Goal: Task Accomplishment & Management: Manage account settings

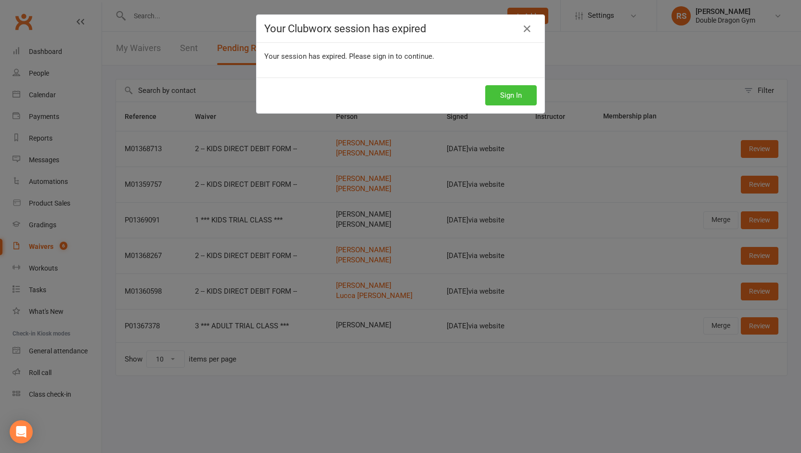
click at [493, 97] on button "Sign In" at bounding box center [510, 95] width 51 height 20
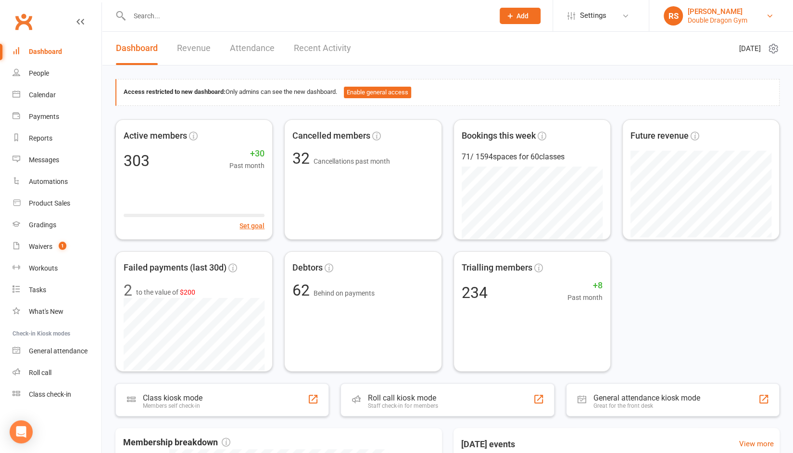
click at [733, 17] on div "Double Dragon Gym" at bounding box center [718, 20] width 60 height 9
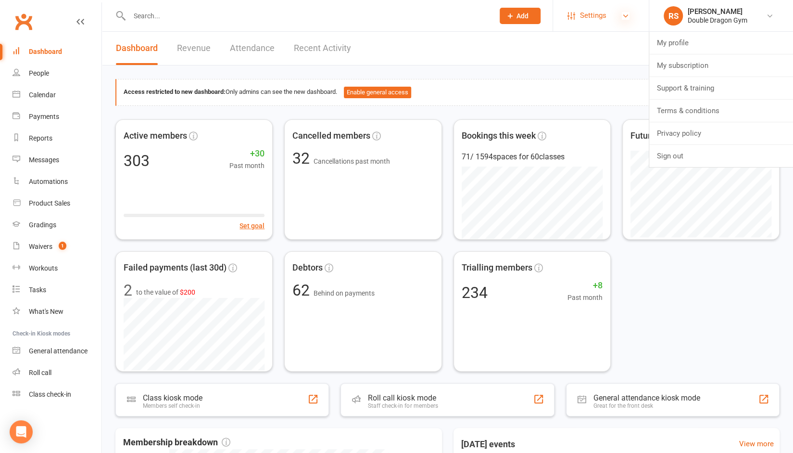
click at [622, 14] on icon at bounding box center [626, 16] width 8 height 8
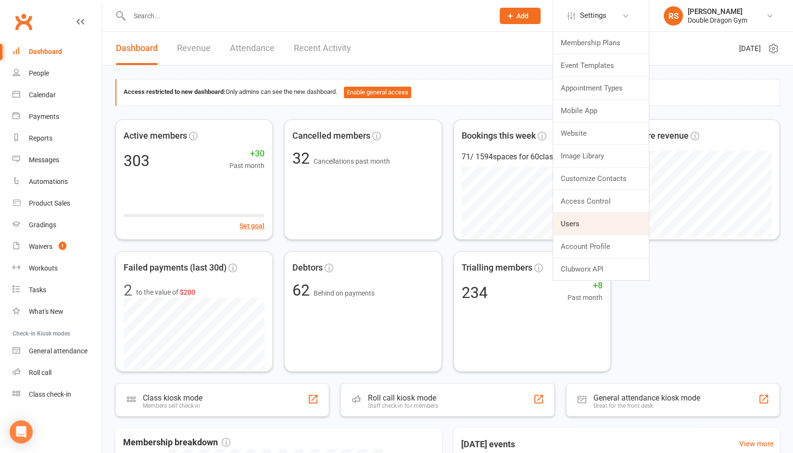
click at [595, 217] on link "Users" at bounding box center [601, 224] width 96 height 22
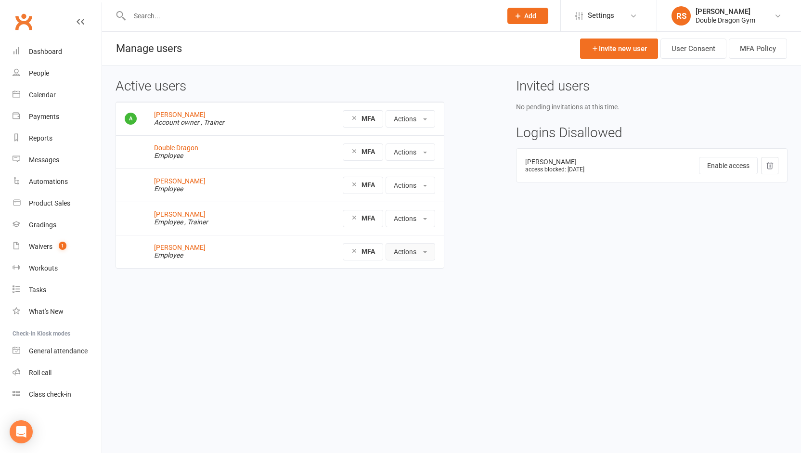
click at [403, 254] on button "Actions" at bounding box center [410, 251] width 50 height 17
click at [411, 347] on link "Delete user" at bounding box center [433, 350] width 95 height 19
click at [415, 151] on button "Actions" at bounding box center [410, 151] width 50 height 17
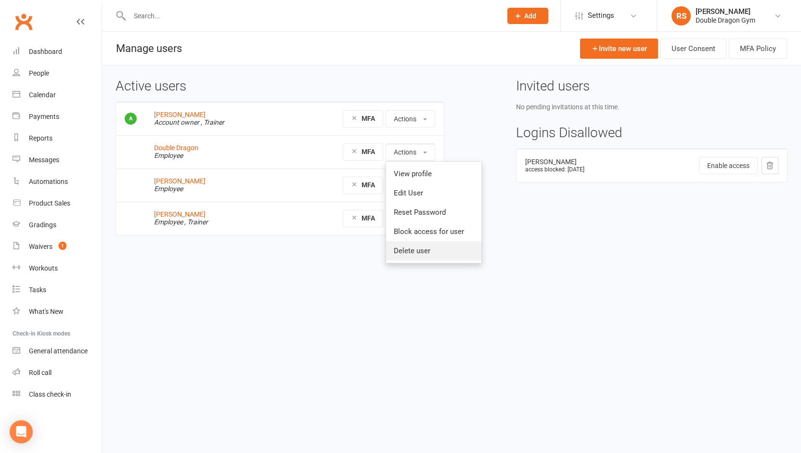
click at [410, 252] on link "Delete user" at bounding box center [433, 250] width 95 height 19
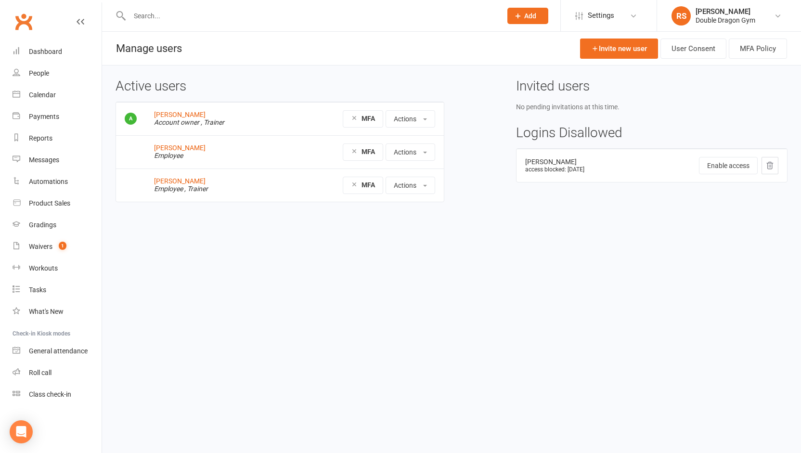
click at [725, 26] on li "RS Rowan Sangster Double Dragon Gym My profile My subscription Support & traini…" at bounding box center [728, 15] width 144 height 31
click at [725, 21] on div "Double Dragon Gym" at bounding box center [725, 20] width 60 height 9
click at [622, 15] on link "Settings" at bounding box center [608, 16] width 67 height 22
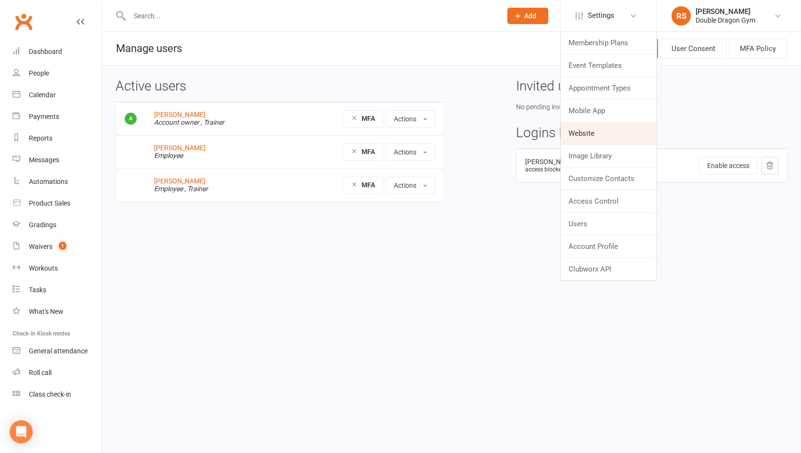
click at [602, 130] on link "Website" at bounding box center [609, 133] width 96 height 22
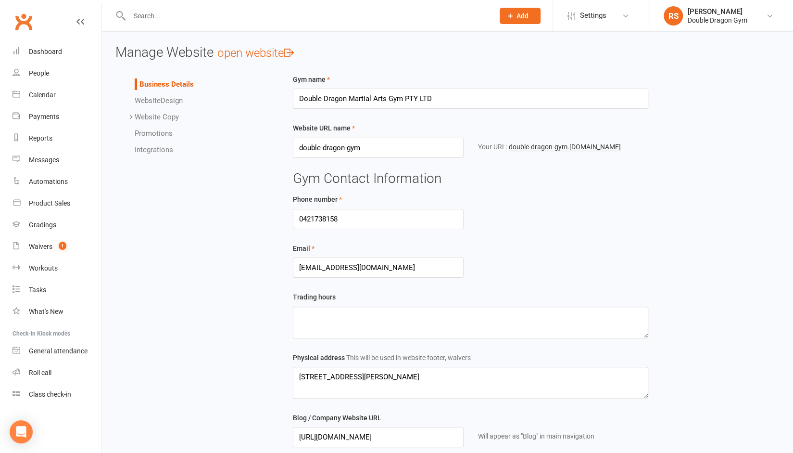
click at [157, 150] on link "Integrations" at bounding box center [154, 149] width 38 height 9
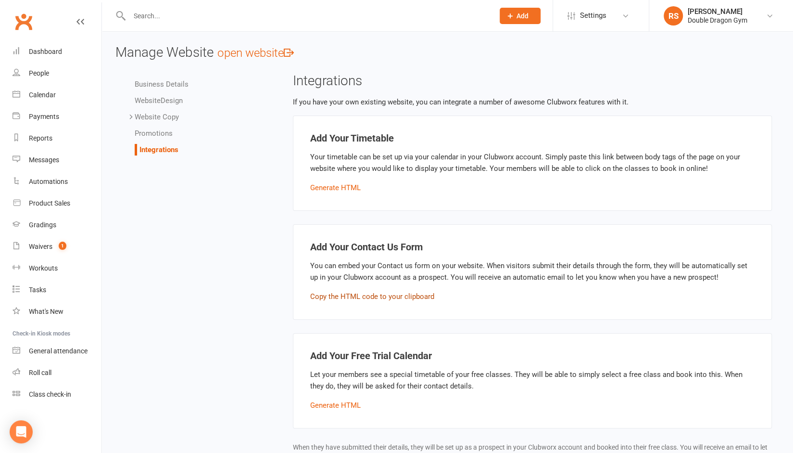
click at [380, 294] on button "Copy the HTML code to your clipboard" at bounding box center [372, 297] width 124 height 12
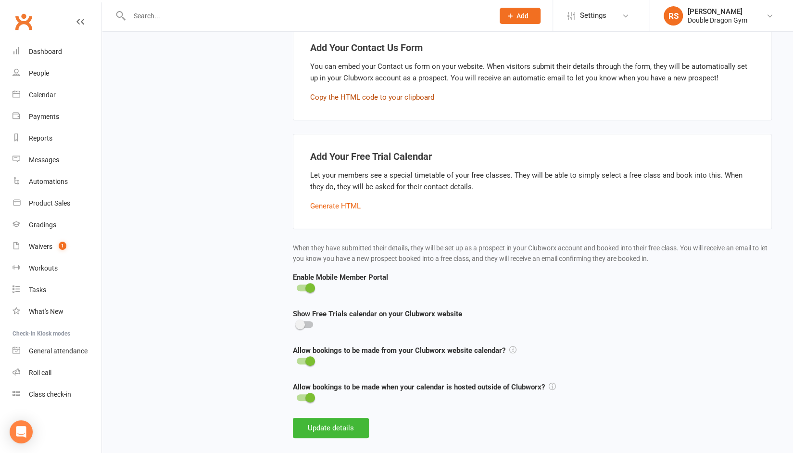
scroll to position [213, 0]
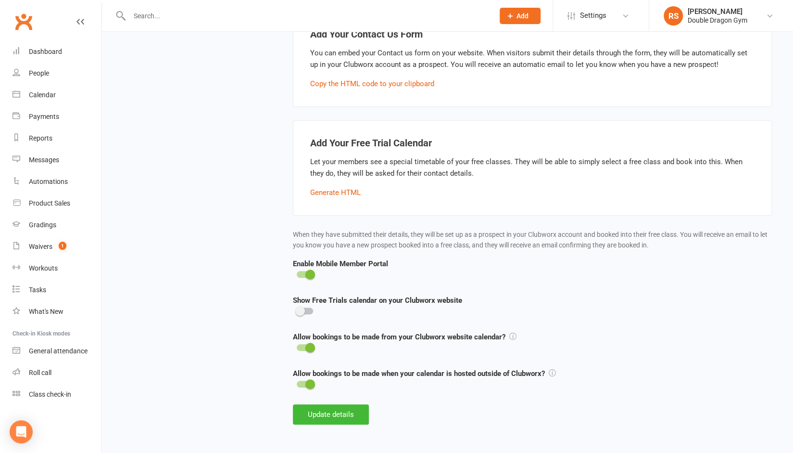
click at [302, 349] on div at bounding box center [305, 347] width 16 height 7
click at [297, 346] on input "checkbox" at bounding box center [297, 346] width 0 height 0
click at [306, 382] on span at bounding box center [311, 384] width 10 height 10
click at [297, 383] on input "checkbox" at bounding box center [297, 383] width 0 height 0
click at [343, 419] on button "Update details" at bounding box center [331, 414] width 76 height 20
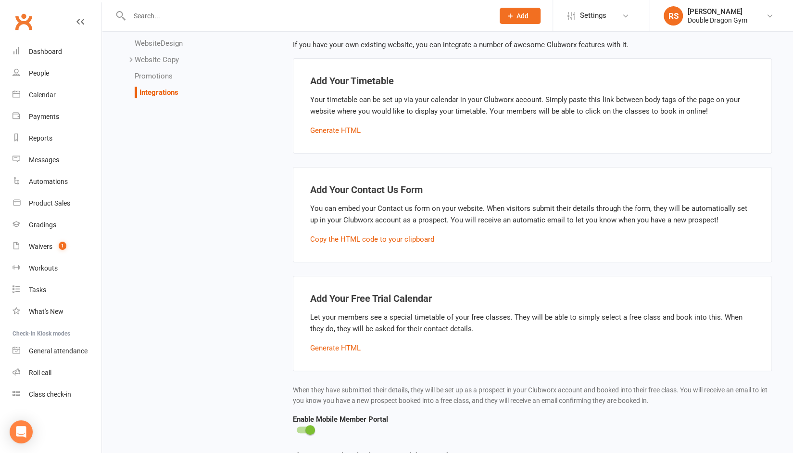
scroll to position [54, 0]
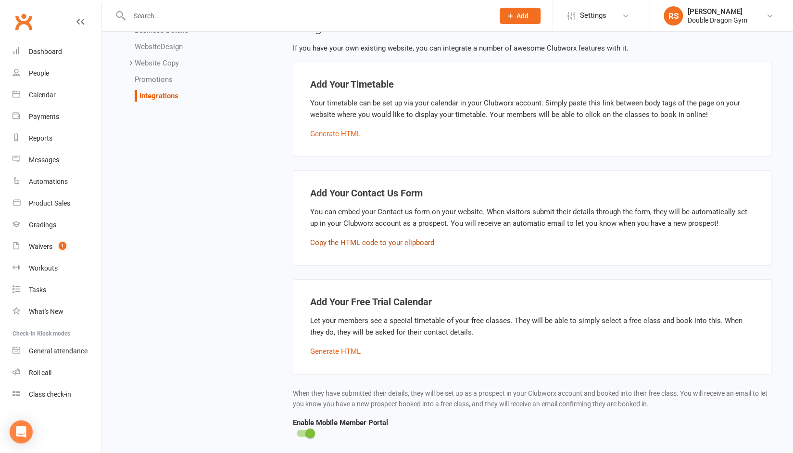
click at [372, 239] on button "Copy the HTML code to your clipboard" at bounding box center [372, 243] width 124 height 12
click at [601, 17] on span "Settings" at bounding box center [593, 16] width 26 height 22
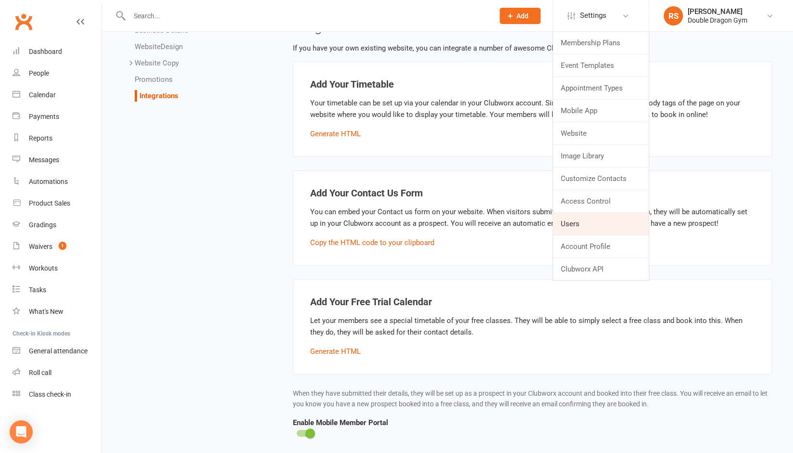
click at [577, 222] on link "Users" at bounding box center [601, 224] width 96 height 22
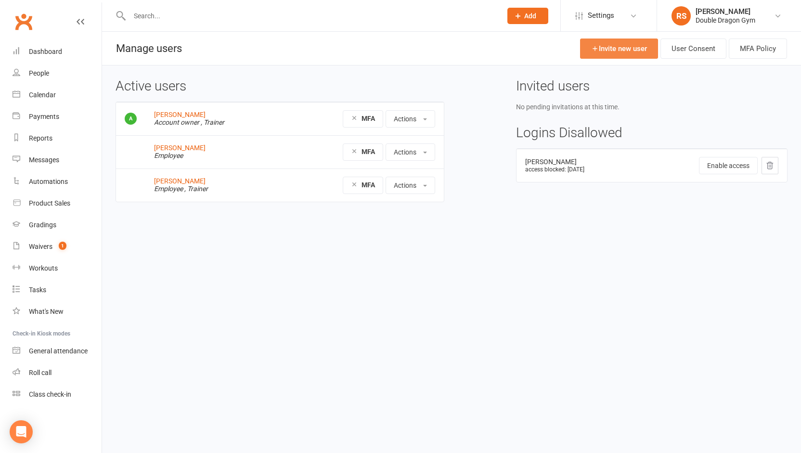
click at [628, 48] on link "Invite new user" at bounding box center [619, 48] width 78 height 20
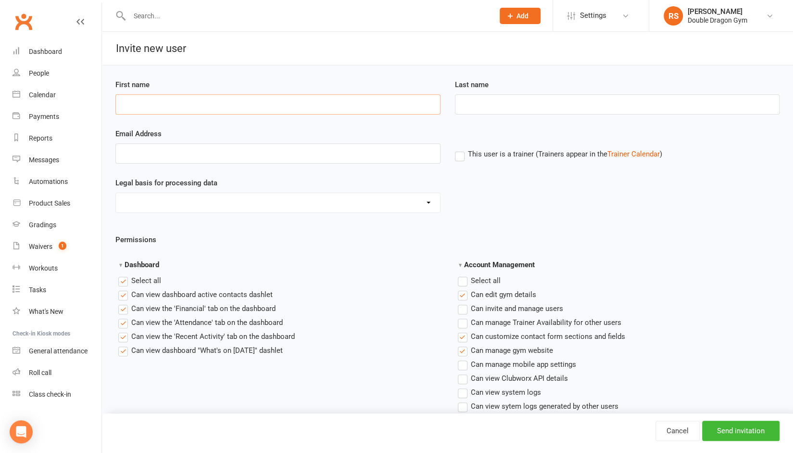
click at [150, 100] on input "First name" at bounding box center [277, 104] width 325 height 20
type input "Double Dragon"
click at [191, 154] on input "Email Address" at bounding box center [277, 153] width 325 height 20
type input "info@doubledragon.com.au"
click at [200, 206] on select "Consent provided by contact Legitimate Interest - Existing Customer Legitimate …" at bounding box center [278, 202] width 324 height 19
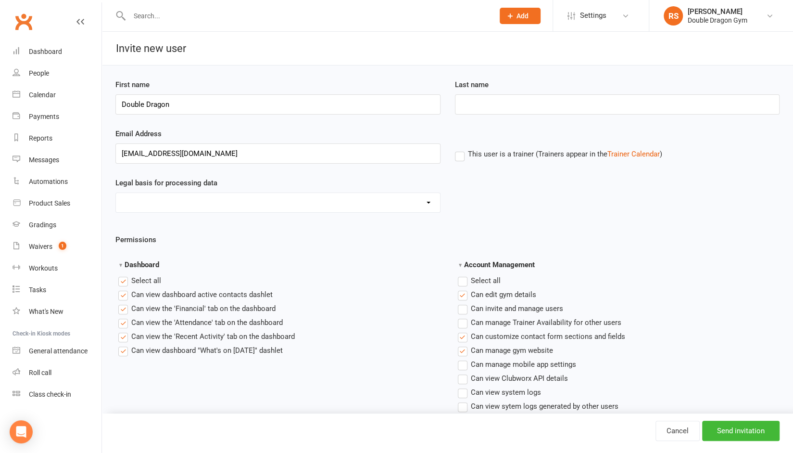
select select "Not Applicable"
click at [116, 193] on select "Consent provided by contact Legitimate Interest - Existing Customer Legitimate …" at bounding box center [278, 202] width 324 height 19
click at [123, 278] on label "Select all" at bounding box center [139, 281] width 43 height 12
click at [123, 275] on input "Dashboard" at bounding box center [121, 275] width 6 height 0
click at [468, 281] on label "Select all" at bounding box center [479, 281] width 43 height 12
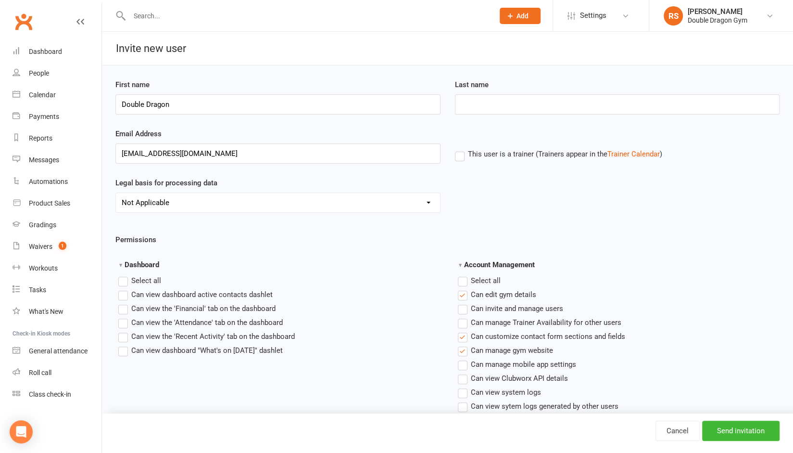
click at [464, 275] on input "Account Management" at bounding box center [461, 275] width 6 height 0
click at [468, 281] on label "Select all" at bounding box center [479, 281] width 43 height 12
click at [464, 275] on input "Account Management" at bounding box center [461, 275] width 6 height 0
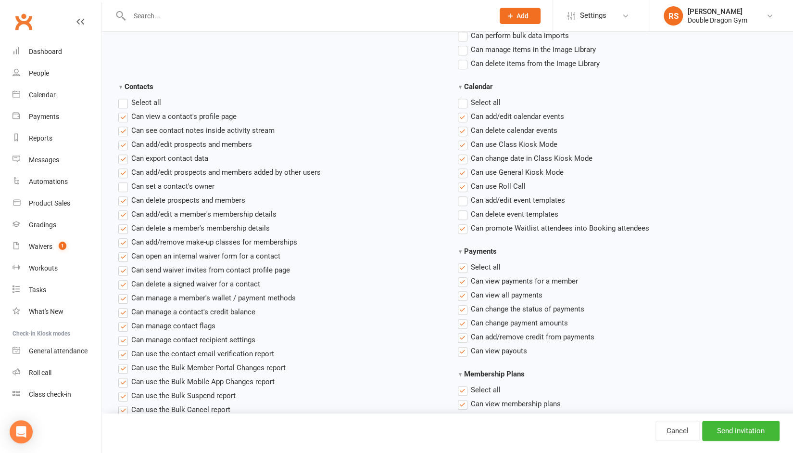
scroll to position [372, 0]
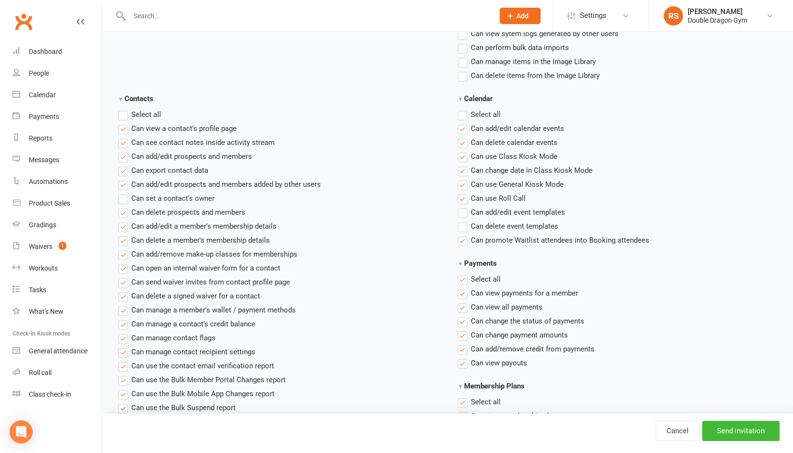
click at [462, 112] on label "Select all" at bounding box center [479, 115] width 43 height 12
click at [462, 109] on input "Calendar" at bounding box center [461, 109] width 6 height 0
click at [462, 112] on label "Select all" at bounding box center [479, 115] width 43 height 12
click at [462, 109] on input "Calendar" at bounding box center [461, 109] width 6 height 0
click at [462, 153] on label"] "Can use Class Kiosk Mode" at bounding box center [508, 157] width 100 height 12
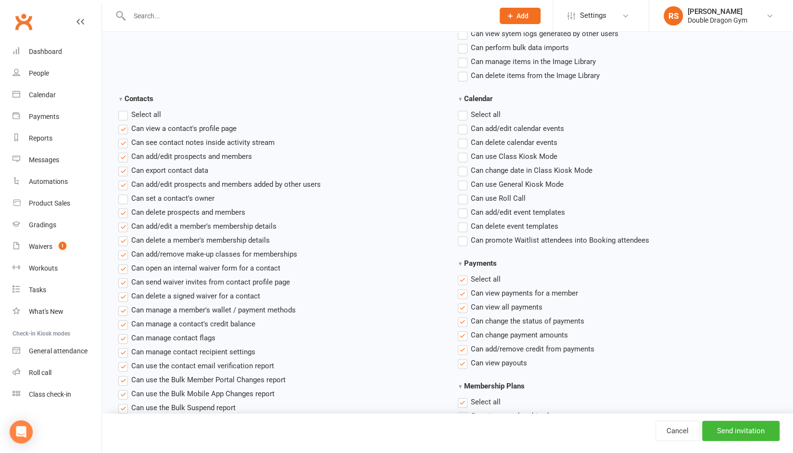
click at [462, 151] on input "Can use Class Kiosk Mode" at bounding box center [461, 151] width 6 height 0
click at [464, 277] on label "Select all" at bounding box center [479, 279] width 43 height 12
click at [464, 273] on input "Payments" at bounding box center [461, 273] width 6 height 0
click at [123, 111] on label "Select all" at bounding box center [139, 115] width 43 height 12
click at [123, 109] on input "Contacts" at bounding box center [121, 109] width 6 height 0
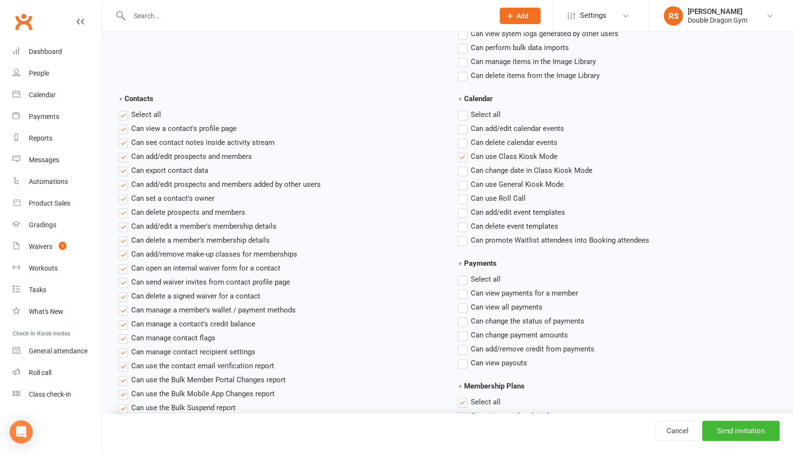
click at [123, 111] on label "Select all" at bounding box center [139, 115] width 43 height 12
click at [123, 109] on input "Contacts" at bounding box center [121, 109] width 6 height 0
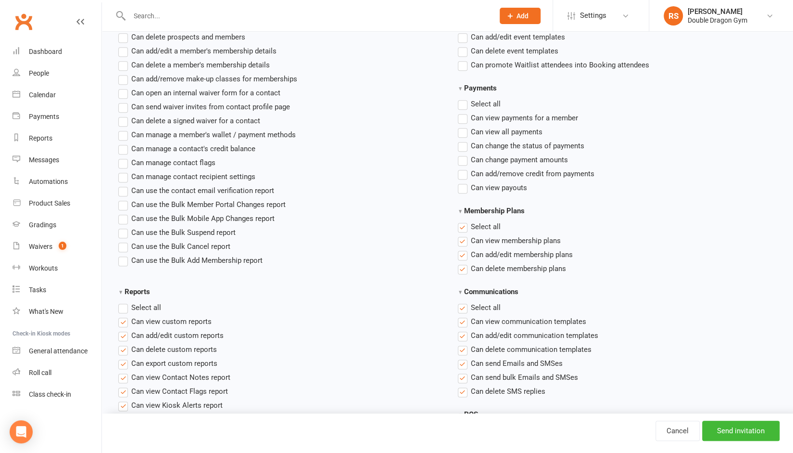
scroll to position [543, 0]
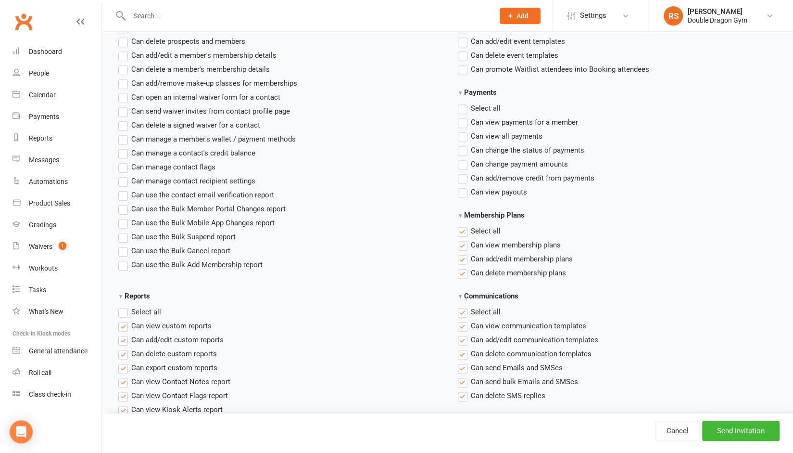
click at [465, 310] on label "Select all" at bounding box center [479, 312] width 43 height 12
click at [464, 306] on input "Communications" at bounding box center [461, 306] width 6 height 0
click at [463, 228] on label "Select all" at bounding box center [479, 231] width 43 height 12
click at [463, 225] on input "Membership Plans" at bounding box center [461, 225] width 6 height 0
click at [127, 311] on label "Select all" at bounding box center [139, 312] width 43 height 12
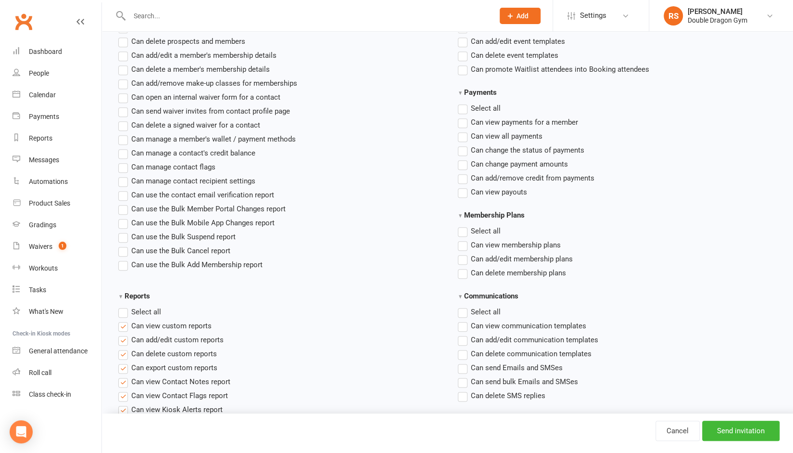
click at [125, 306] on input "Reports" at bounding box center [121, 306] width 6 height 0
click at [127, 311] on label "Select all" at bounding box center [139, 312] width 43 height 12
click at [125, 306] on input "Reports" at bounding box center [121, 306] width 6 height 0
drag, startPoint x: 799, startPoint y: 178, endPoint x: 782, endPoint y: 300, distance: 122.9
click at [782, 300] on div "Communications Select all Can view communication templates Can add/edit communi…" at bounding box center [618, 351] width 340 height 123
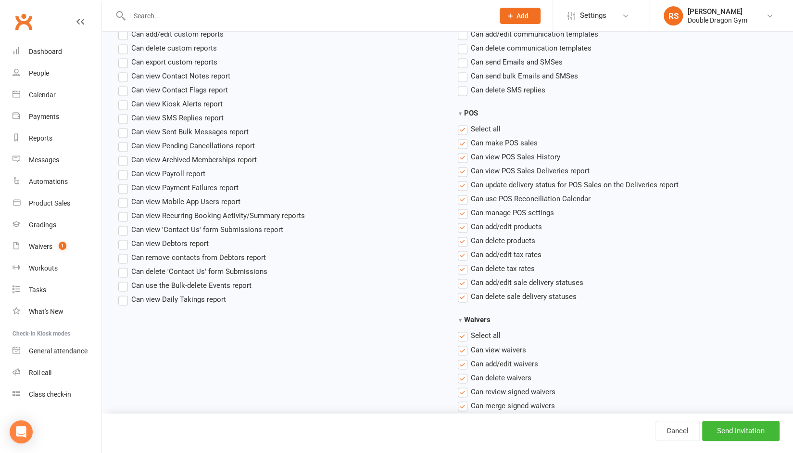
scroll to position [838, 0]
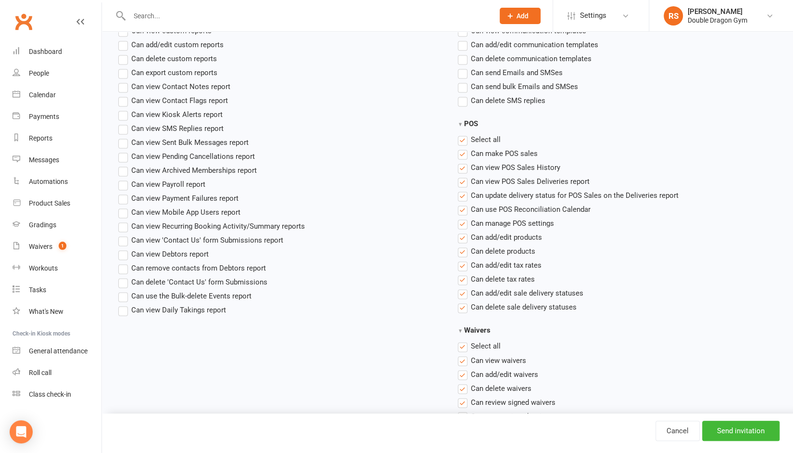
click at [463, 136] on label "Select all" at bounding box center [479, 140] width 43 height 12
click at [463, 134] on input "POS" at bounding box center [461, 134] width 6 height 0
click at [460, 346] on label "Select all" at bounding box center [479, 346] width 43 height 12
click at [460, 340] on input "Waivers" at bounding box center [461, 340] width 6 height 0
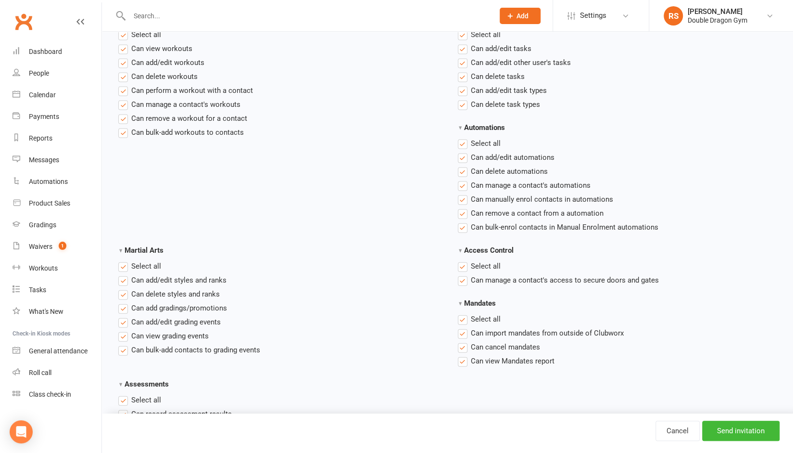
scroll to position [1251, 0]
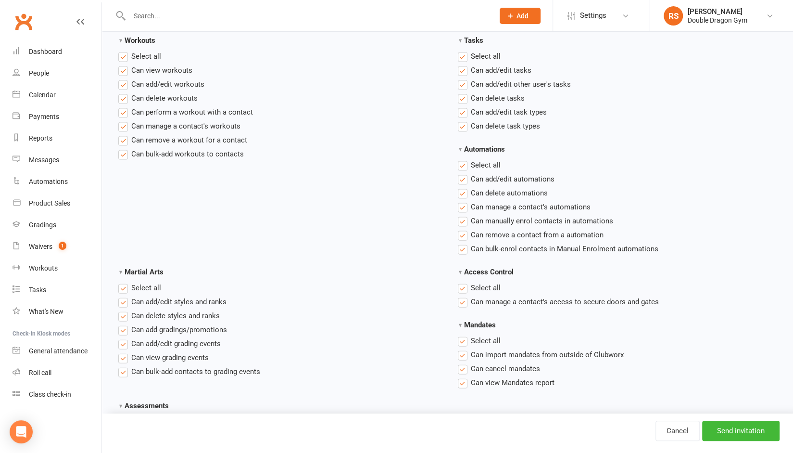
click at [462, 56] on label "Select all" at bounding box center [479, 57] width 43 height 12
click at [462, 51] on input "Tasks" at bounding box center [461, 51] width 6 height 0
click at [465, 164] on label "Select all" at bounding box center [479, 165] width 43 height 12
click at [464, 159] on input "Automations" at bounding box center [461, 159] width 6 height 0
click at [464, 284] on label "Select all" at bounding box center [479, 288] width 43 height 12
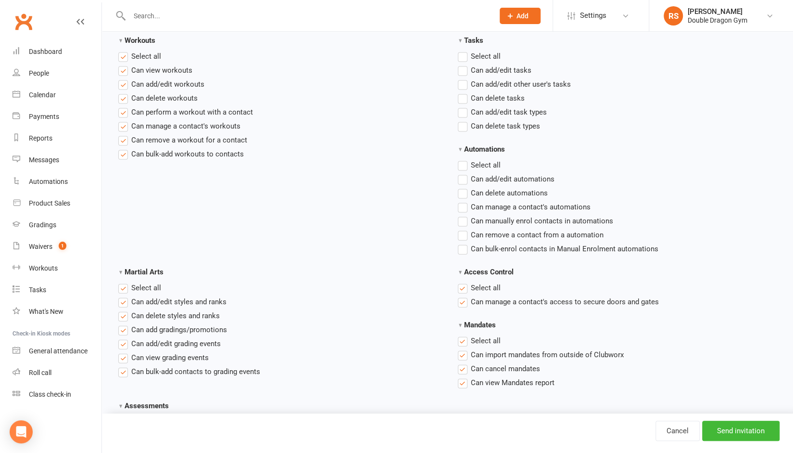
click at [464, 282] on input "Access Control" at bounding box center [461, 282] width 6 height 0
click at [462, 343] on label "Select all" at bounding box center [479, 341] width 43 height 12
click at [462, 335] on input "Mandates" at bounding box center [461, 335] width 6 height 0
click at [121, 287] on label "Select all" at bounding box center [139, 288] width 43 height 12
click at [121, 282] on input "Martial Arts" at bounding box center [121, 282] width 6 height 0
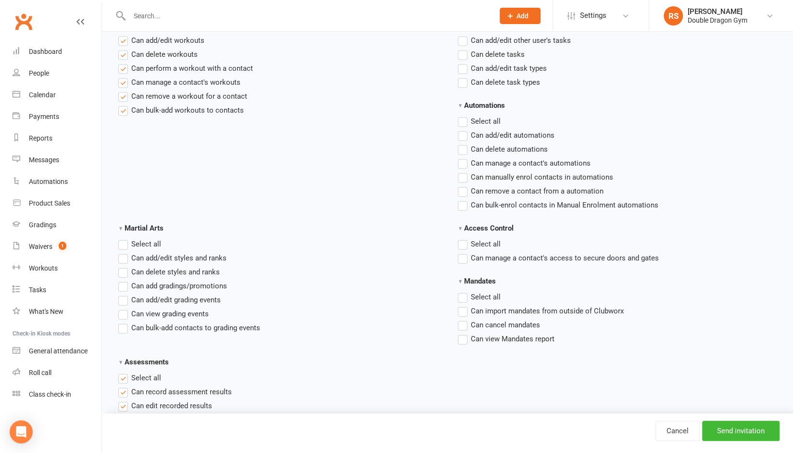
scroll to position [1356, 0]
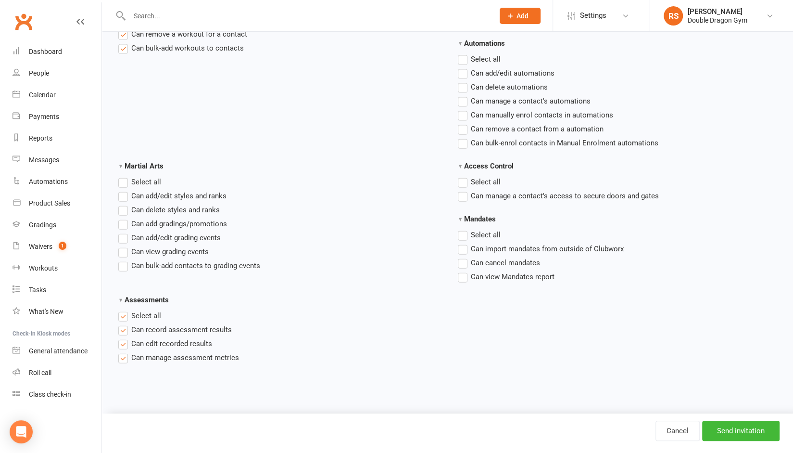
click at [125, 314] on label "Select all" at bounding box center [139, 316] width 43 height 12
click at [125, 310] on input "Assessments" at bounding box center [121, 310] width 6 height 0
drag, startPoint x: 798, startPoint y: 379, endPoint x: 732, endPoint y: 432, distance: 84.8
click at [732, 432] on input "Send invitation" at bounding box center [741, 431] width 77 height 20
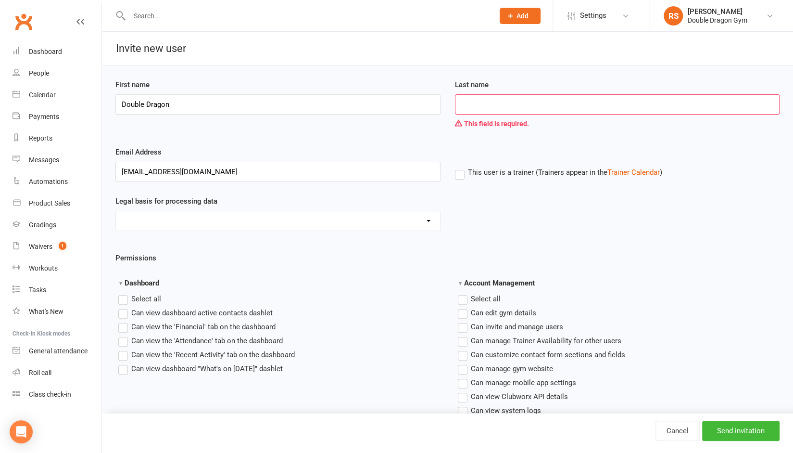
click at [484, 109] on input "Last name" at bounding box center [617, 104] width 325 height 20
type input "Gym"
click at [728, 426] on input "Send invitation" at bounding box center [741, 431] width 77 height 20
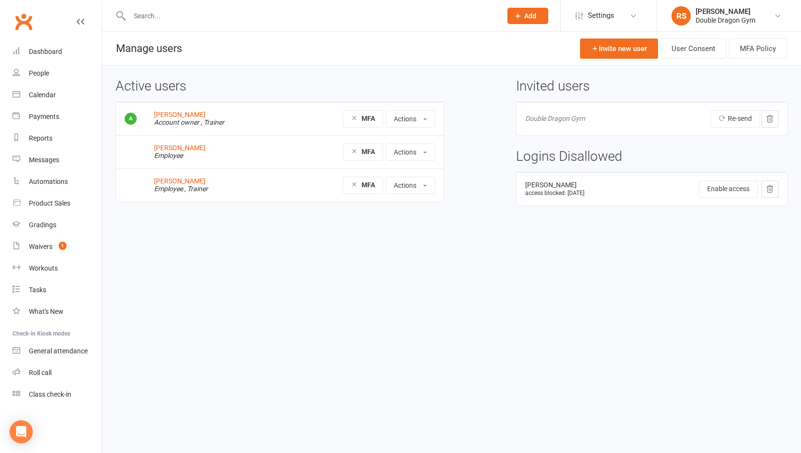
click at [660, 117] on div "Re-send" at bounding box center [715, 118] width 125 height 17
click at [600, 114] on td "Double Dragon Gym" at bounding box center [580, 118] width 128 height 33
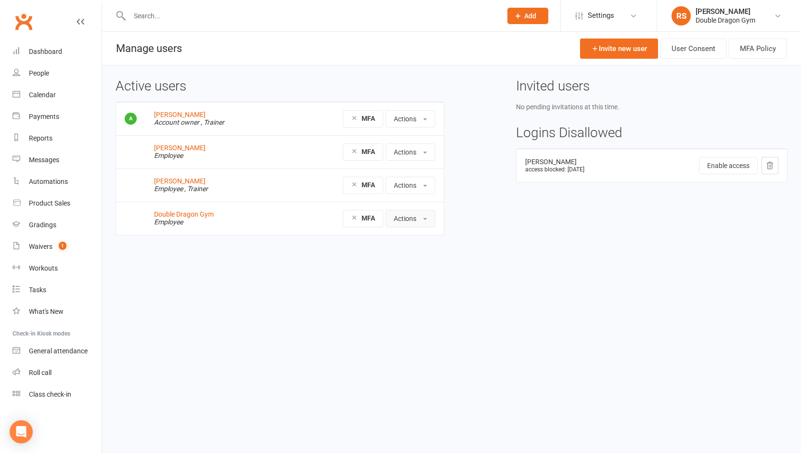
click at [409, 217] on button "Actions" at bounding box center [410, 218] width 50 height 17
click at [412, 259] on link "Edit User" at bounding box center [433, 259] width 95 height 19
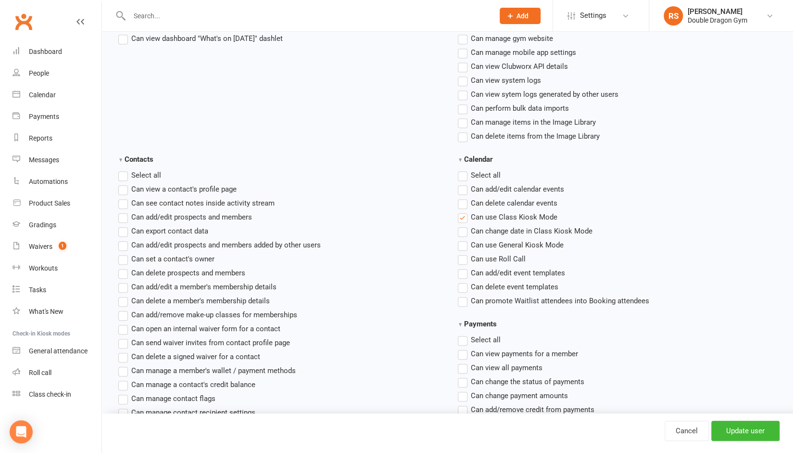
scroll to position [345, 0]
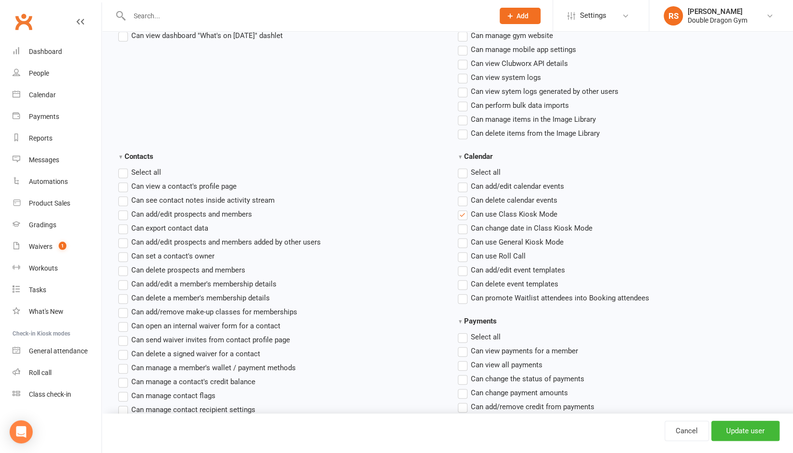
click at [465, 172] on label "Select all" at bounding box center [479, 172] width 43 height 12
click at [464, 166] on input "Calendar" at bounding box center [461, 166] width 6 height 0
click at [464, 279] on label"] "Can delete event templates" at bounding box center [508, 284] width 101 height 12
click at [464, 278] on input "Can delete event templates" at bounding box center [461, 278] width 6 height 0
click at [464, 201] on label"] "Can delete calendar events" at bounding box center [508, 200] width 100 height 12
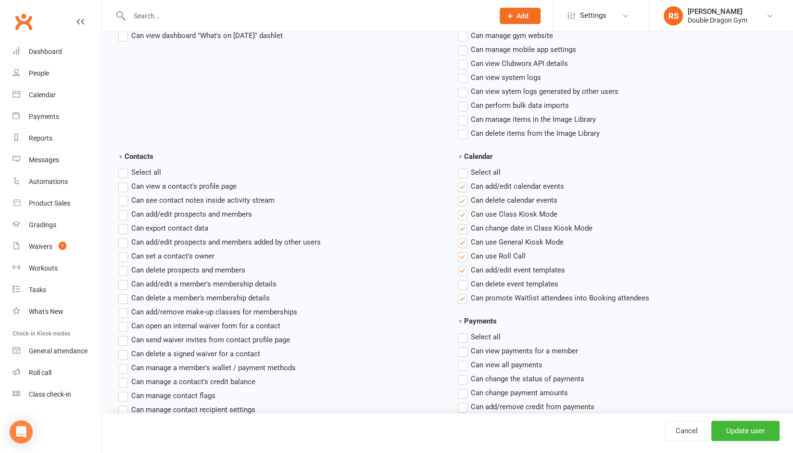
click at [464, 194] on input "Can delete calendar events" at bounding box center [461, 194] width 6 height 0
click at [738, 430] on input "Update user" at bounding box center [746, 431] width 68 height 20
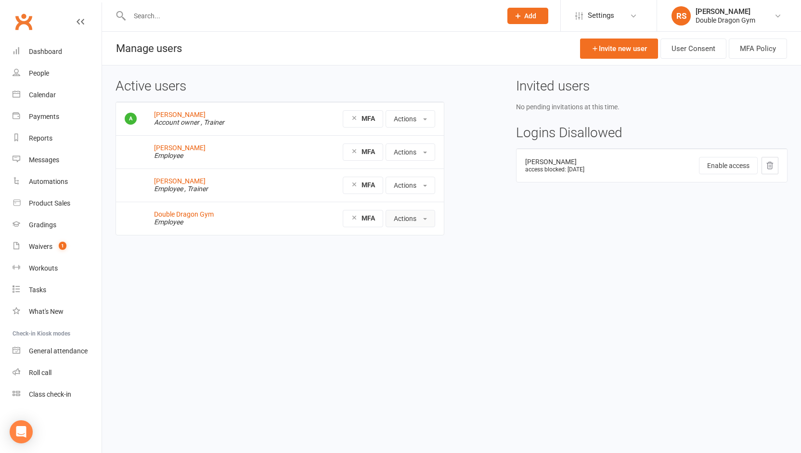
click at [413, 217] on button "Actions" at bounding box center [410, 218] width 50 height 17
click at [400, 257] on link "Edit User" at bounding box center [433, 259] width 95 height 19
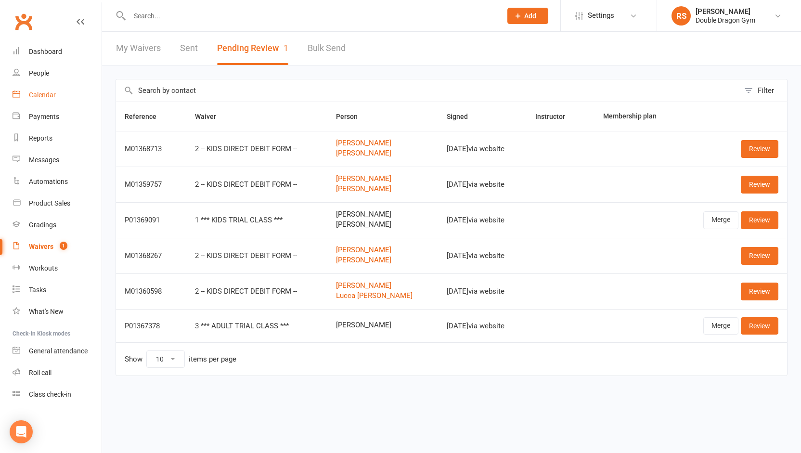
click at [46, 97] on div "Calendar" at bounding box center [42, 95] width 27 height 8
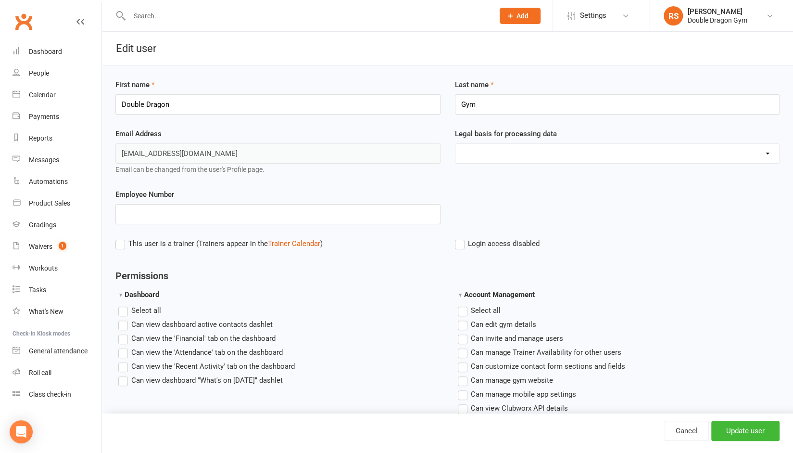
click at [120, 244] on label "This user is a trainer (Trainers appear in the Trainer Calendar )" at bounding box center [218, 244] width 207 height 12
click at [120, 238] on input "This user is a trainer (Trainers appear in the Trainer Calendar )" at bounding box center [118, 238] width 6 height 0
click at [120, 244] on label "This user is a trainer (Trainers appear in the Trainer Calendar )" at bounding box center [218, 244] width 207 height 12
click at [120, 238] on input "This user is a trainer (Trainers appear in the Trainer Calendar )" at bounding box center [118, 238] width 6 height 0
click at [751, 432] on input "Update user" at bounding box center [746, 431] width 68 height 20
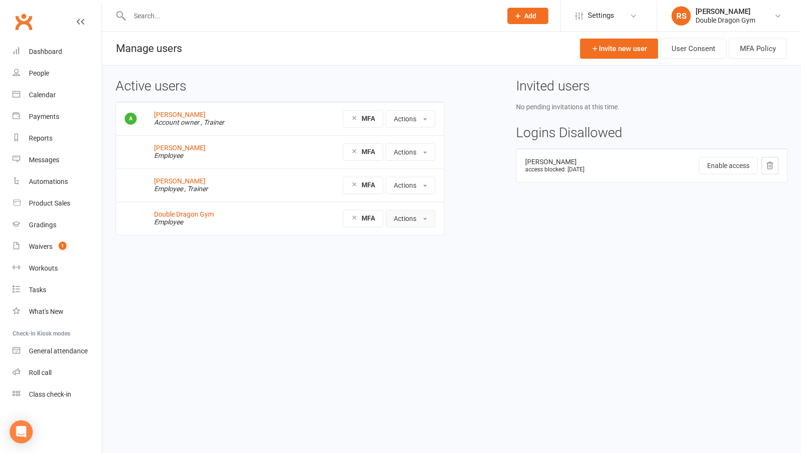
click at [401, 220] on button "Actions" at bounding box center [410, 218] width 50 height 17
click at [416, 254] on link "Edit User" at bounding box center [433, 259] width 95 height 19
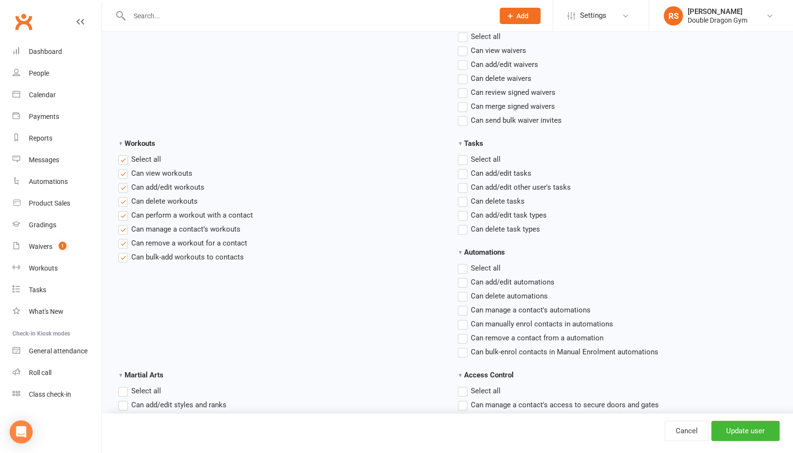
scroll to position [1174, 0]
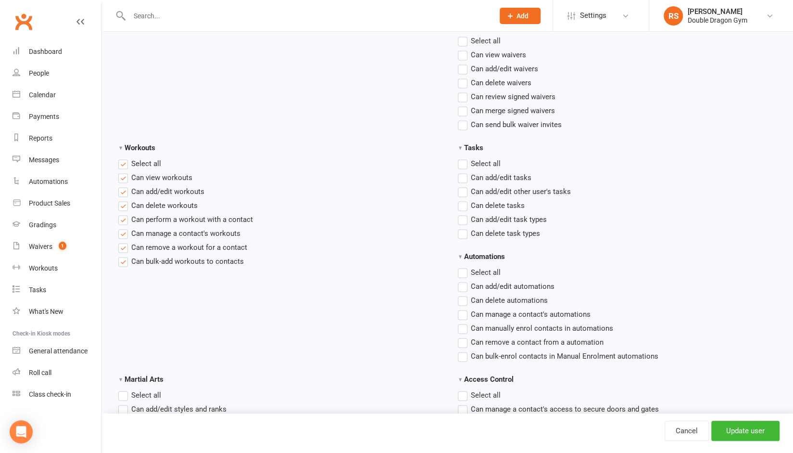
click at [123, 162] on label "Select all" at bounding box center [139, 163] width 43 height 12
click at [123, 157] on input "Workouts" at bounding box center [121, 157] width 6 height 0
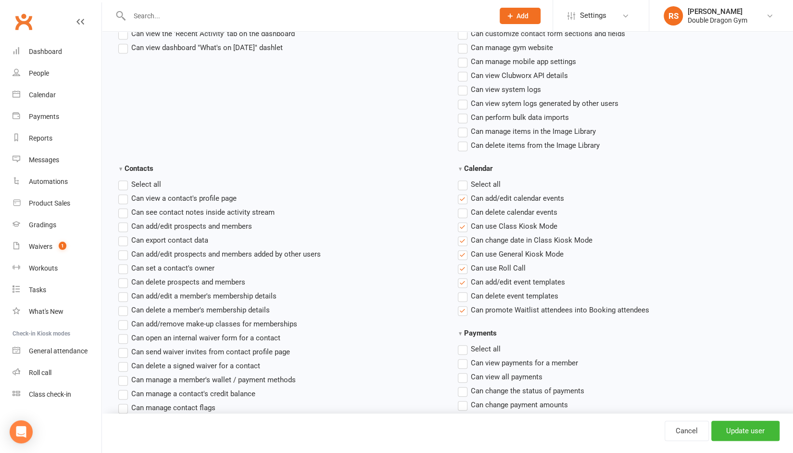
scroll to position [348, 0]
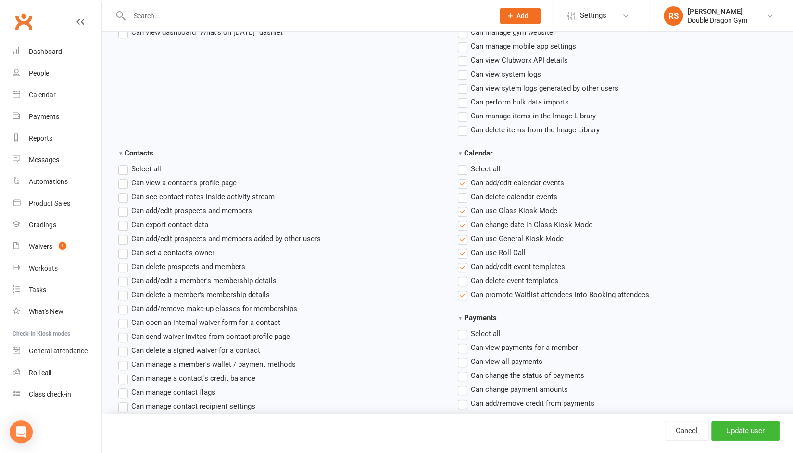
drag, startPoint x: 479, startPoint y: 237, endPoint x: 401, endPoint y: 228, distance: 78.0
click at [401, 228] on li "Can export contact data" at bounding box center [279, 225] width 322 height 12
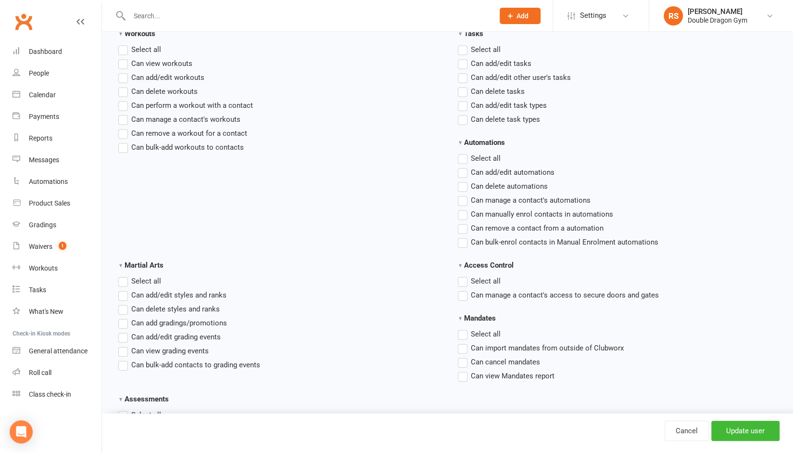
scroll to position [1306, 0]
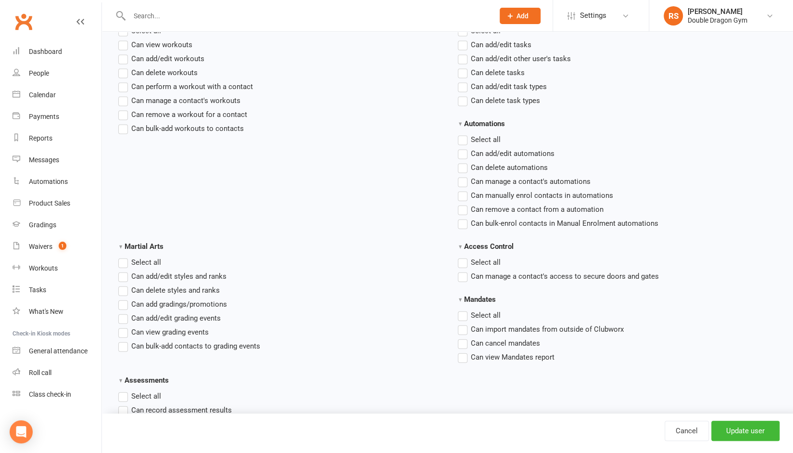
click at [123, 262] on label "Select all" at bounding box center [139, 262] width 43 height 12
click at [123, 256] on input "Martial Arts" at bounding box center [121, 256] width 6 height 0
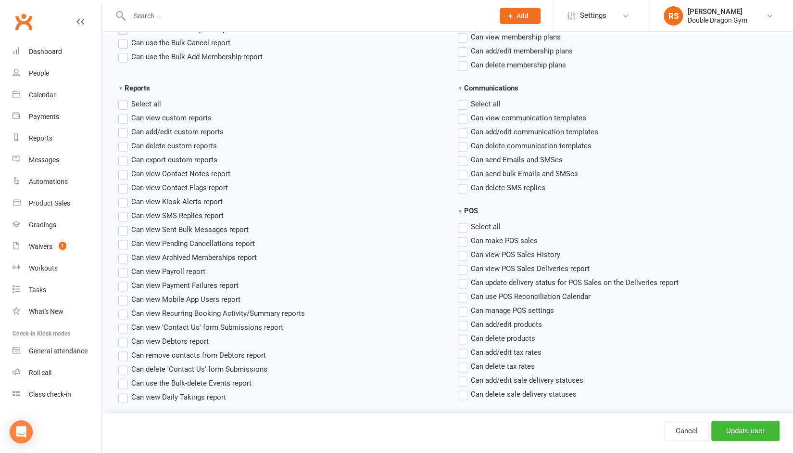
scroll to position [780, 0]
click at [745, 438] on input "Update user" at bounding box center [746, 431] width 68 height 20
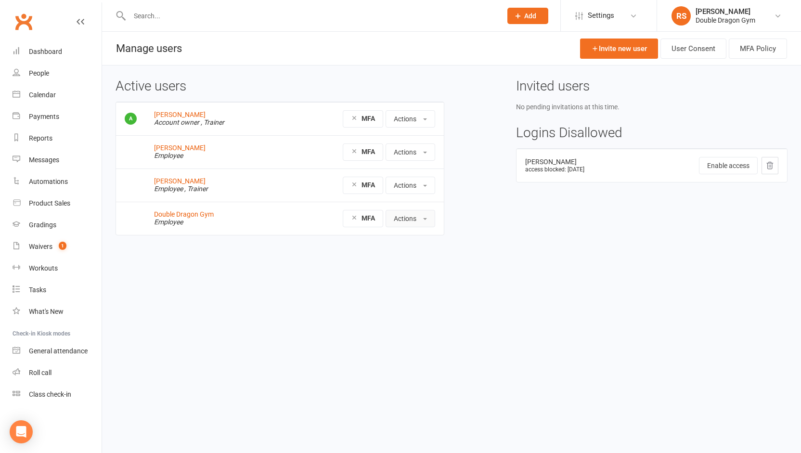
click at [400, 215] on button "Actions" at bounding box center [410, 218] width 50 height 17
click at [411, 240] on link "View profile" at bounding box center [433, 239] width 95 height 19
click at [412, 218] on button "Actions" at bounding box center [410, 218] width 50 height 17
click at [422, 255] on link "Edit User" at bounding box center [433, 259] width 95 height 19
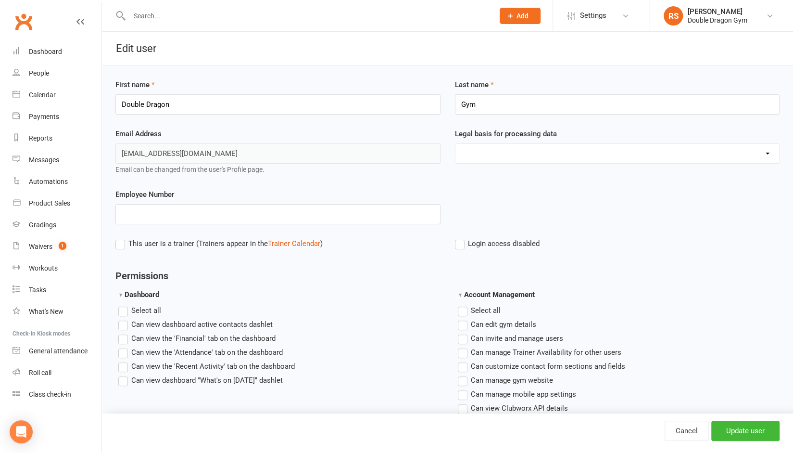
click at [569, 152] on select "Consent provided by contact Legitimate Interest - Existing Customer Legitimate …" at bounding box center [618, 153] width 324 height 19
select select "Not Applicable"
click at [456, 144] on select "Consent provided by contact Legitimate Interest - Existing Customer Legitimate …" at bounding box center [618, 153] width 324 height 19
click at [744, 433] on input "Update user" at bounding box center [746, 431] width 68 height 20
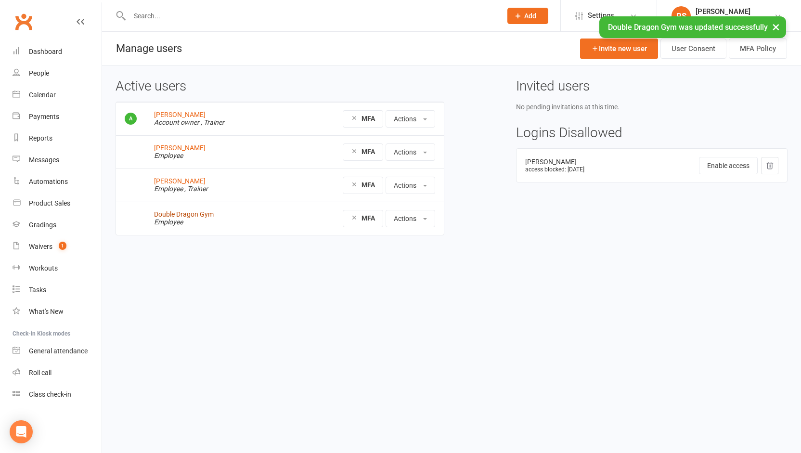
click at [209, 213] on link "Double Dragon Gym" at bounding box center [184, 214] width 60 height 8
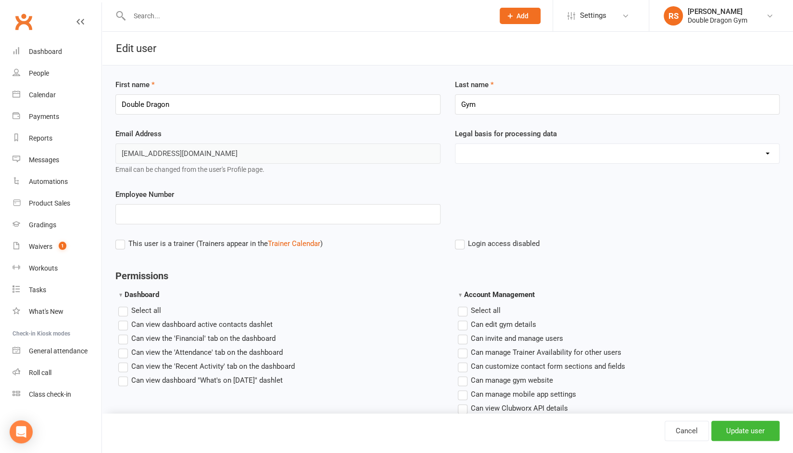
click at [124, 351] on label"] "Can view the 'Attendance' tab on the dashboard" at bounding box center [200, 352] width 165 height 12
click at [124, 346] on input "Can view the 'Attendance' tab on the dashboard" at bounding box center [121, 346] width 6 height 0
click at [126, 378] on label"] "Can view dashboard "What's on [DATE]" dashlet" at bounding box center [200, 380] width 165 height 12
click at [125, 374] on input "Can view dashboard "What's on [DATE]" dashlet" at bounding box center [121, 374] width 6 height 0
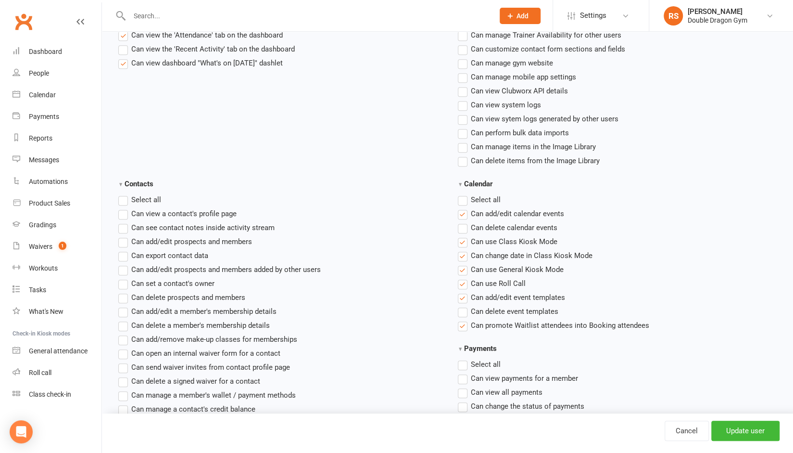
scroll to position [319, 0]
click at [754, 427] on input "Update user" at bounding box center [746, 431] width 68 height 20
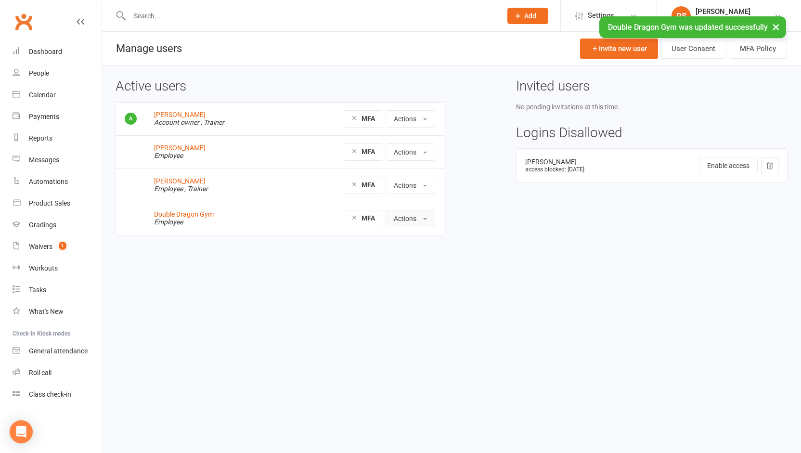
click at [407, 220] on button "Actions" at bounding box center [410, 218] width 50 height 17
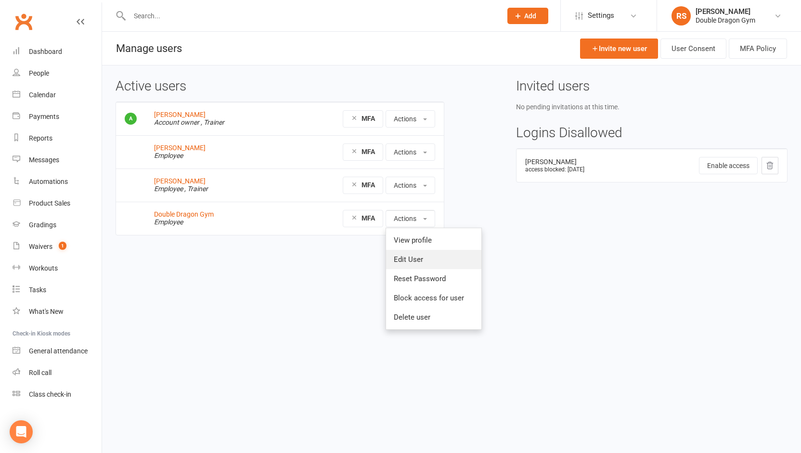
click at [416, 257] on link "Edit User" at bounding box center [433, 259] width 95 height 19
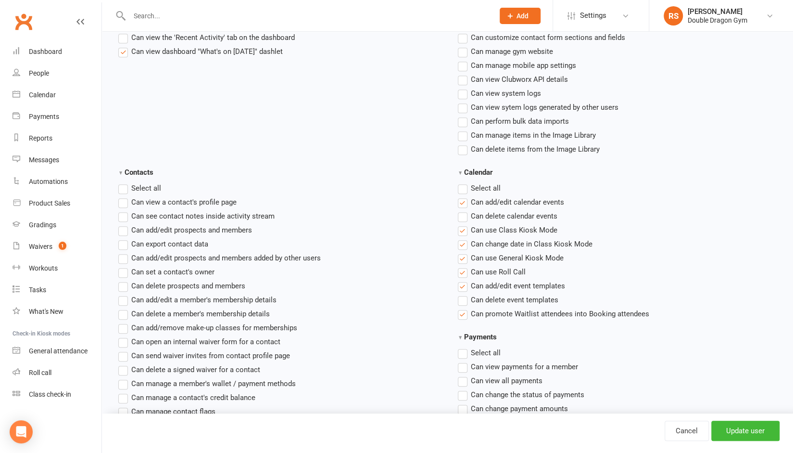
scroll to position [344, 0]
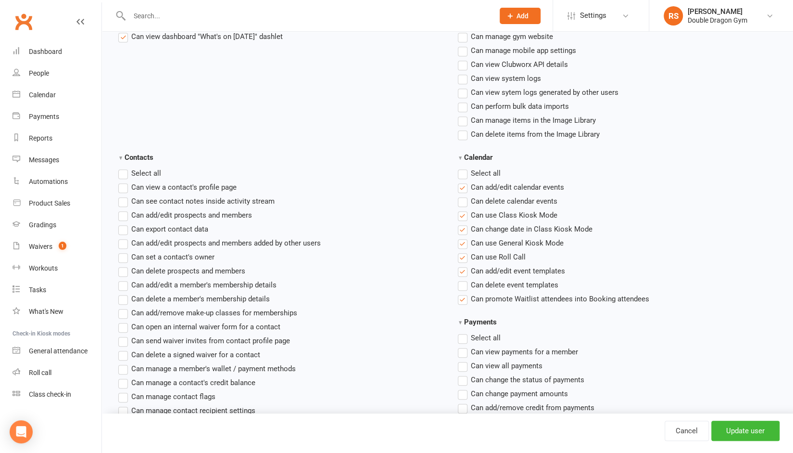
click at [464, 229] on label"] "Can change date in Class Kiosk Mode" at bounding box center [525, 229] width 135 height 12
click at [464, 223] on input "Can change date in Class Kiosk Mode" at bounding box center [461, 223] width 6 height 0
click at [465, 229] on label"] "Can change date in Class Kiosk Mode" at bounding box center [525, 229] width 135 height 12
click at [464, 223] on input "Can change date in Class Kiosk Mode" at bounding box center [461, 223] width 6 height 0
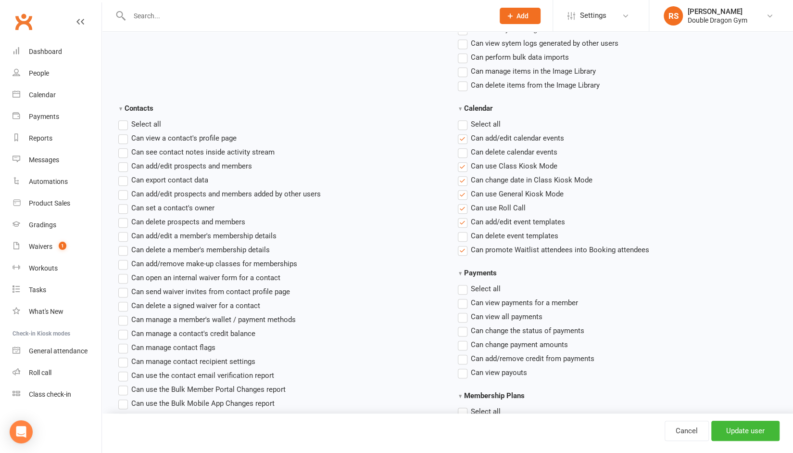
scroll to position [394, 0]
click at [127, 123] on label "Select all" at bounding box center [139, 123] width 43 height 12
click at [125, 117] on input "Contacts" at bounding box center [121, 117] width 6 height 0
click at [462, 120] on label "Select all" at bounding box center [479, 123] width 43 height 12
click at [462, 117] on input "Calendar" at bounding box center [461, 117] width 6 height 0
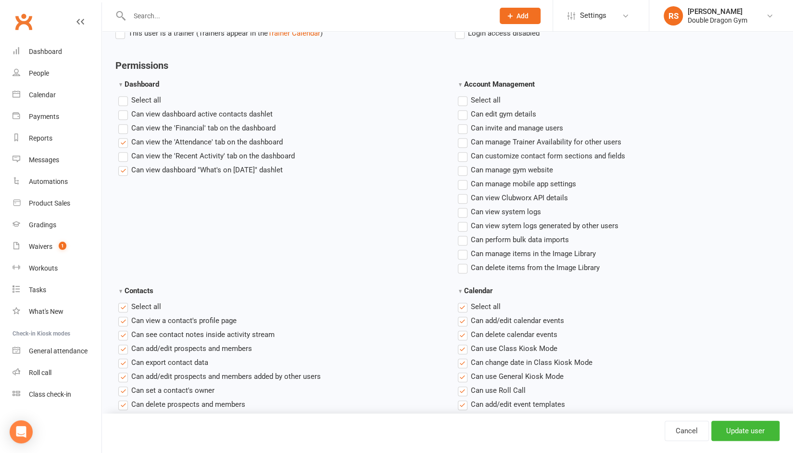
scroll to position [197, 0]
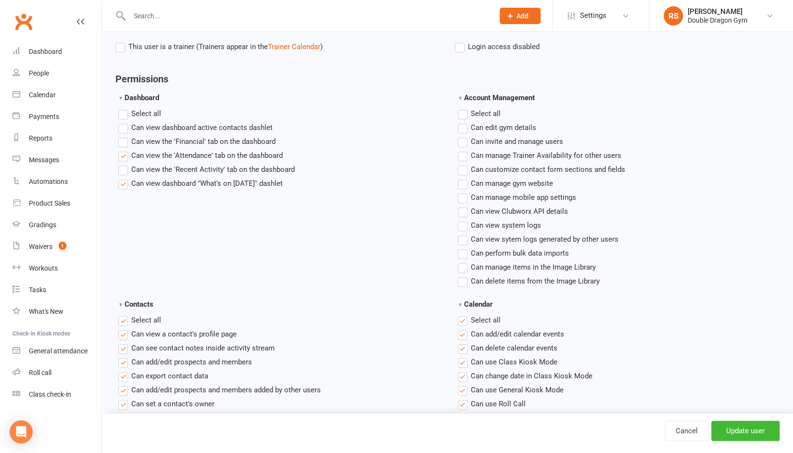
click at [463, 111] on label "Select all" at bounding box center [479, 114] width 43 height 12
click at [463, 108] on input "Account Management" at bounding box center [461, 108] width 6 height 0
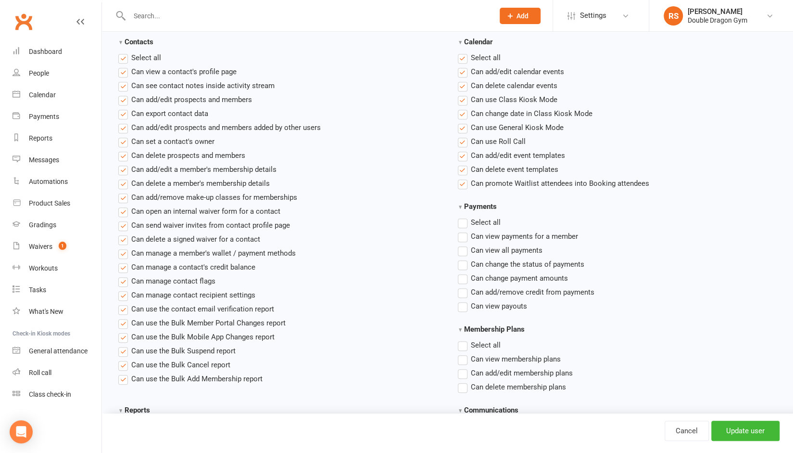
scroll to position [477, 0]
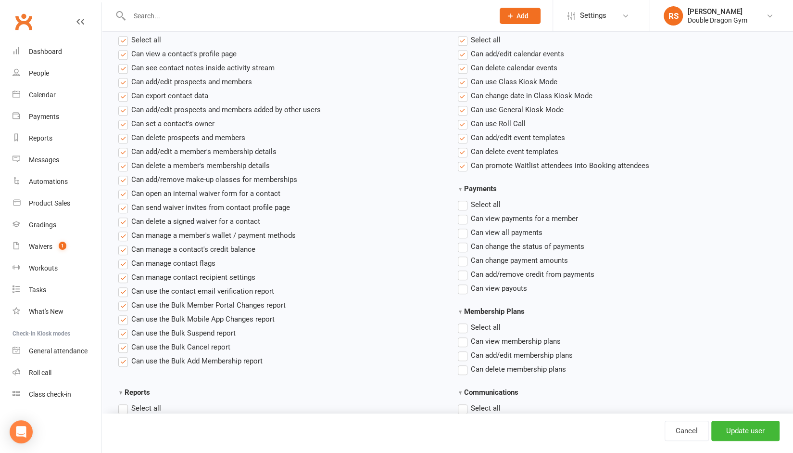
click at [462, 201] on label "Select all" at bounding box center [479, 205] width 43 height 12
click at [462, 199] on input "Payments" at bounding box center [461, 199] width 6 height 0
click at [462, 202] on label "Select all" at bounding box center [479, 205] width 43 height 12
click at [462, 199] on input "Payments" at bounding box center [461, 199] width 6 height 0
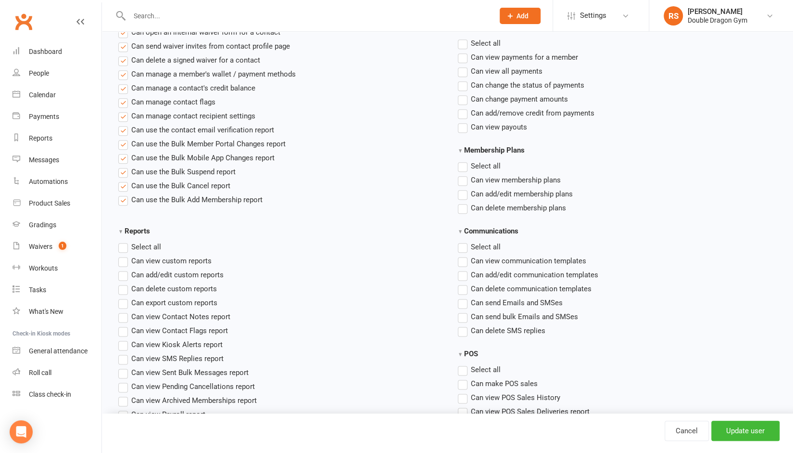
scroll to position [639, 0]
click at [463, 189] on label"] "Can add/edit membership plans" at bounding box center [515, 193] width 115 height 12
click at [463, 187] on input "Can add/edit membership plans" at bounding box center [461, 187] width 6 height 0
click at [462, 176] on label"] "Can view membership plans" at bounding box center [509, 179] width 103 height 12
click at [462, 173] on input "Can view membership plans" at bounding box center [461, 173] width 6 height 0
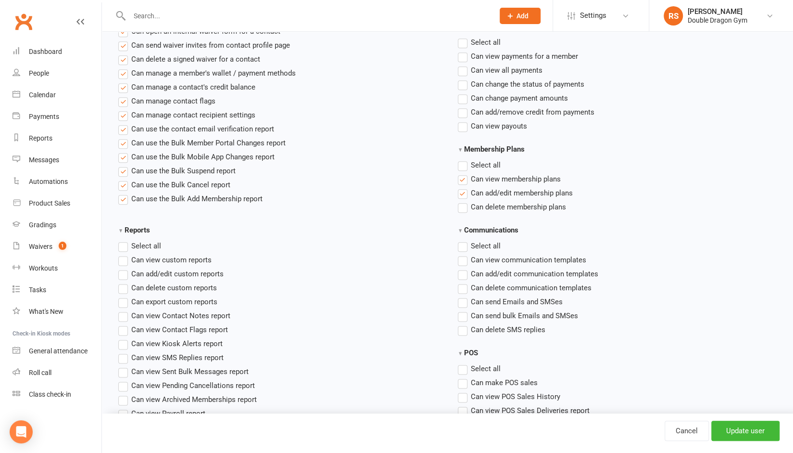
click at [466, 240] on label "Select all" at bounding box center [479, 246] width 43 height 12
click at [464, 240] on input "Communications" at bounding box center [461, 240] width 6 height 0
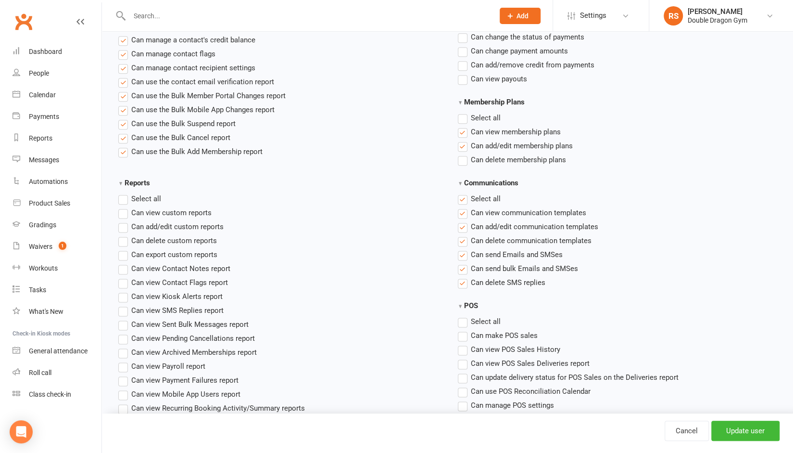
scroll to position [687, 0]
click at [122, 197] on label "Select all" at bounding box center [139, 198] width 43 height 12
click at [122, 192] on input "Reports" at bounding box center [121, 192] width 6 height 0
click at [464, 323] on label "Select all" at bounding box center [479, 321] width 43 height 12
click at [464, 315] on input "POS" at bounding box center [461, 315] width 6 height 0
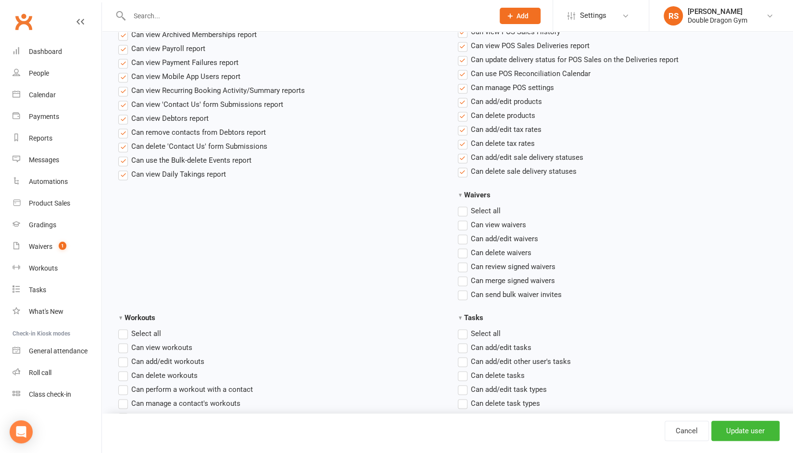
scroll to position [1005, 0]
click at [467, 204] on label "Select all" at bounding box center [479, 209] width 43 height 12
click at [464, 203] on input "Waivers" at bounding box center [461, 203] width 6 height 0
click at [465, 334] on label "Select all" at bounding box center [479, 332] width 43 height 12
click at [464, 326] on input "Tasks" at bounding box center [461, 326] width 6 height 0
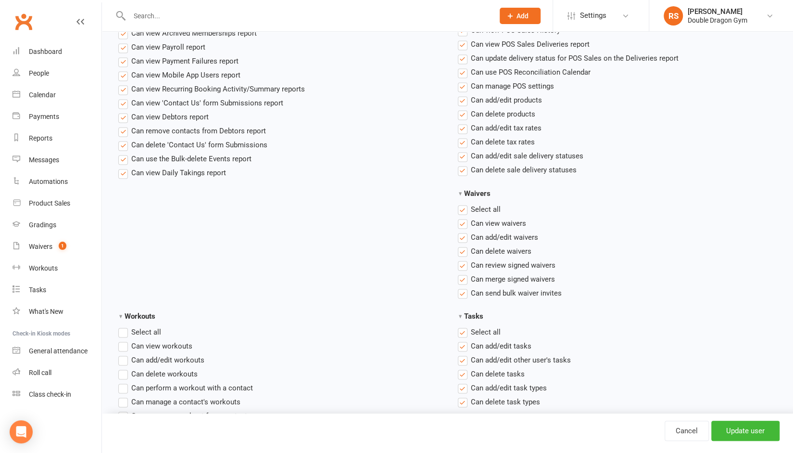
click at [126, 331] on label "Select all" at bounding box center [139, 332] width 43 height 12
click at [125, 326] on input "Workouts" at bounding box center [121, 326] width 6 height 0
click at [467, 234] on label"] "Can add/edit waivers" at bounding box center [498, 237] width 80 height 12
click at [464, 231] on input "Can add/edit waivers" at bounding box center [461, 231] width 6 height 0
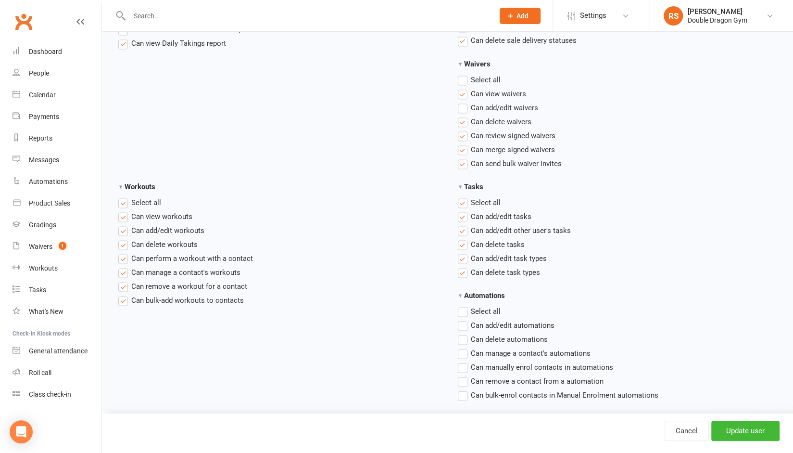
scroll to position [1137, 0]
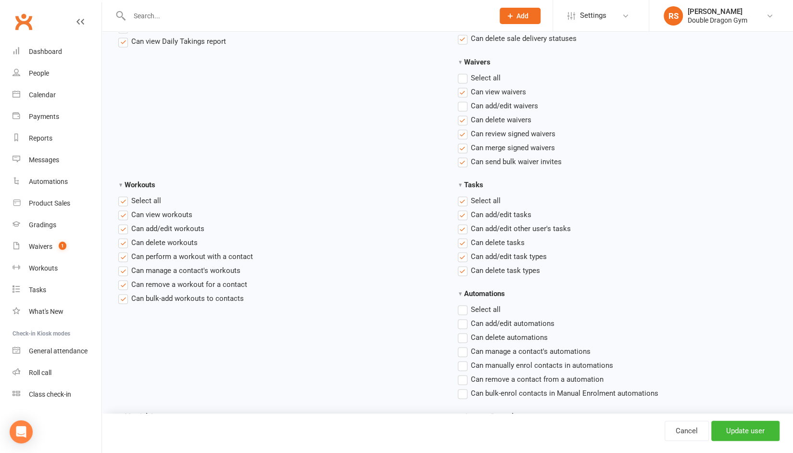
click at [465, 306] on label "Select all" at bounding box center [479, 309] width 43 height 12
click at [464, 303] on input "Automations" at bounding box center [461, 303] width 6 height 0
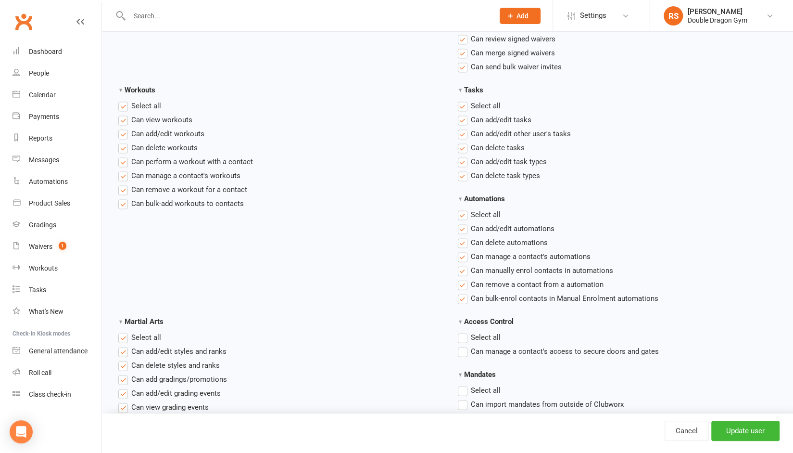
scroll to position [1231, 0]
click at [461, 335] on label "Select all" at bounding box center [479, 337] width 43 height 12
click at [461, 331] on input "Access Control" at bounding box center [461, 331] width 6 height 0
click at [463, 392] on label "Select all" at bounding box center [479, 390] width 43 height 12
click at [463, 384] on input "Mandates" at bounding box center [461, 384] width 6 height 0
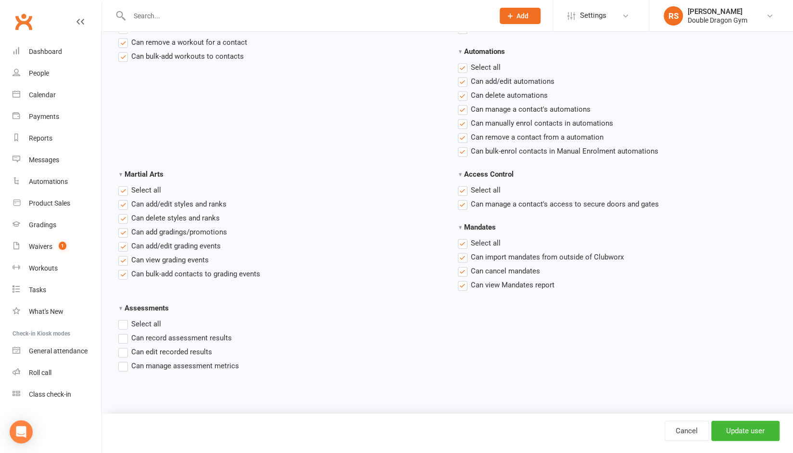
scroll to position [1386, 0]
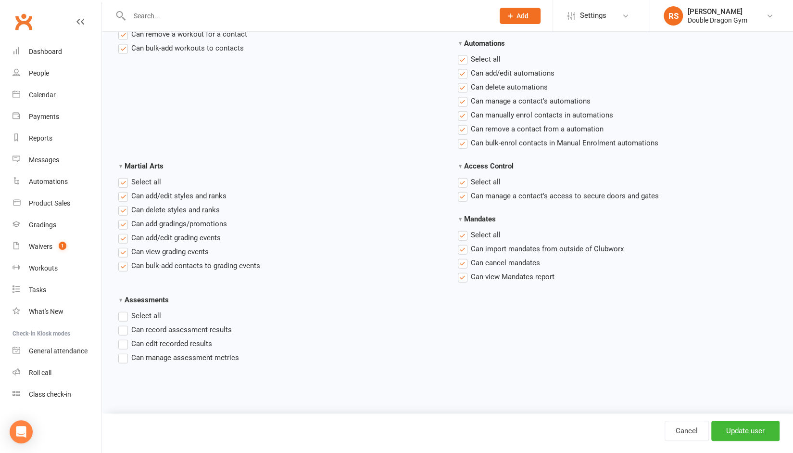
click at [120, 316] on label "Select all" at bounding box center [139, 316] width 43 height 12
click at [120, 310] on input "Assessments" at bounding box center [121, 310] width 6 height 0
click at [735, 437] on input "Update user" at bounding box center [746, 431] width 68 height 20
